Goal: Browse casually

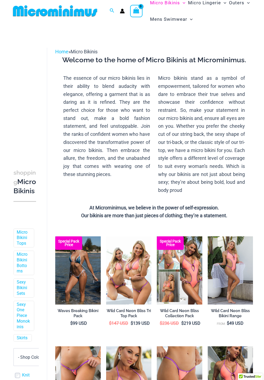
scroll to position [5, 0]
